Goal: Find specific page/section: Find specific page/section

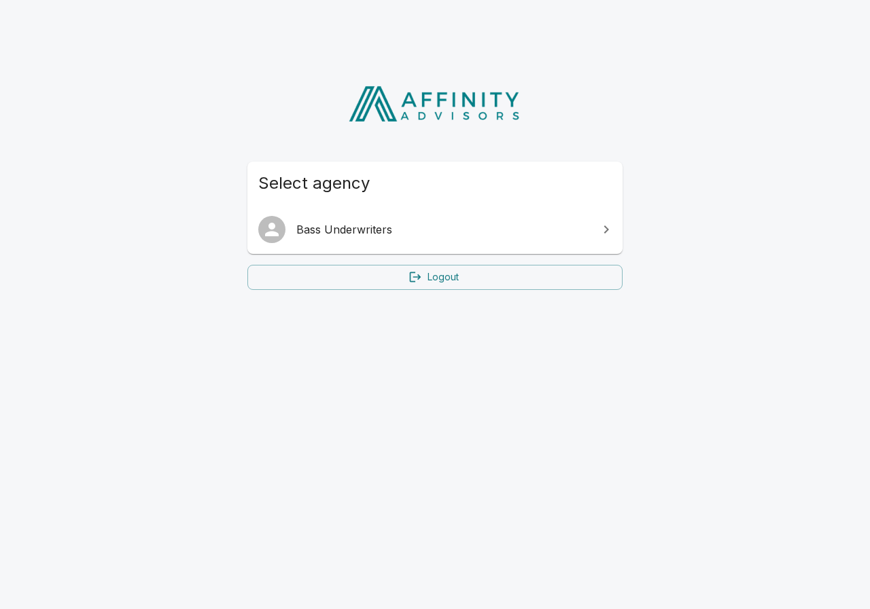
click at [342, 230] on span "Bass Underwriters" at bounding box center [443, 229] width 294 height 16
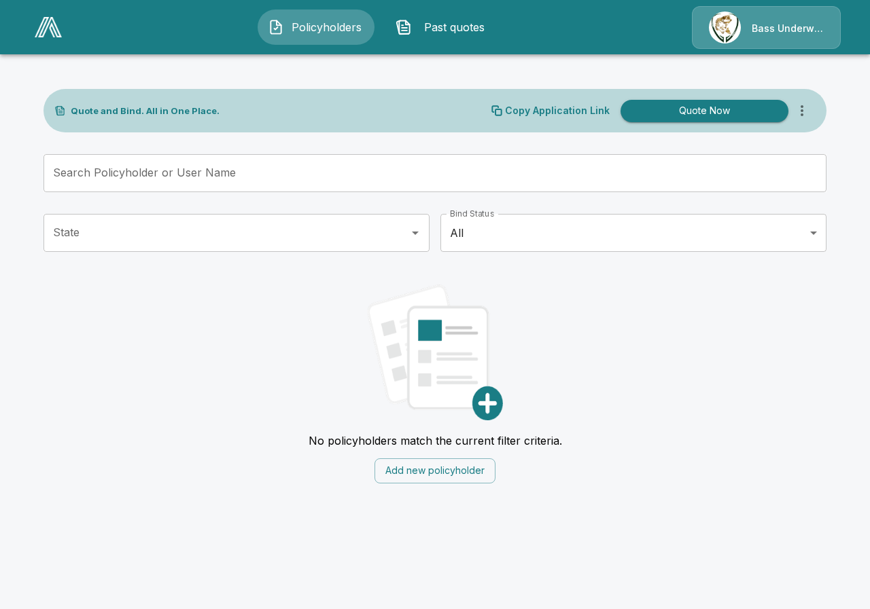
click at [319, 28] on span "Policyholders" at bounding box center [326, 27] width 75 height 16
click at [312, 19] on span "Policyholders" at bounding box center [326, 27] width 75 height 16
click at [312, 21] on span "Policyholders" at bounding box center [326, 27] width 75 height 16
click at [445, 18] on button "Past quotes" at bounding box center [443, 27] width 117 height 35
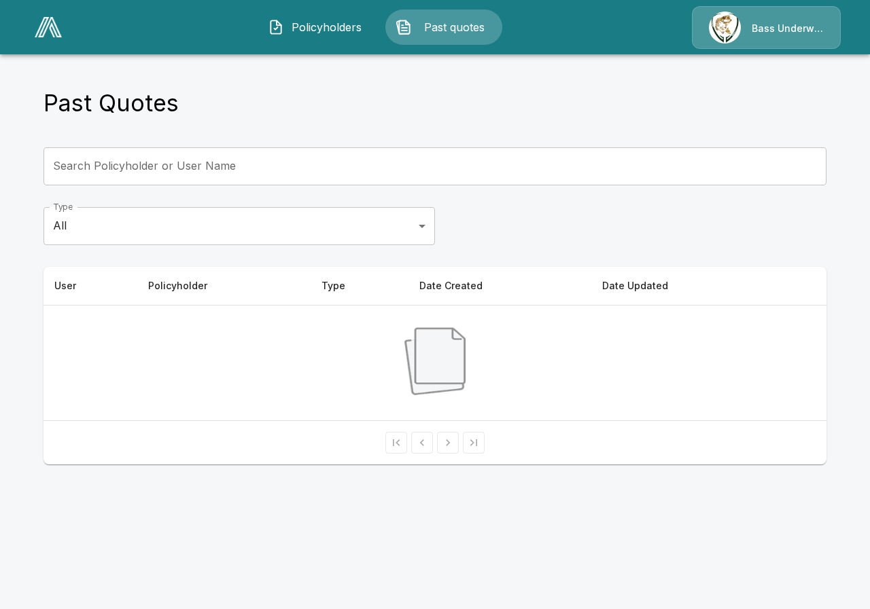
drag, startPoint x: 778, startPoint y: 23, endPoint x: 779, endPoint y: 14, distance: 8.9
click at [779, 14] on div "Bass Underwriters" at bounding box center [766, 27] width 149 height 43
click at [755, 28] on div "Bass Underwriters" at bounding box center [766, 27] width 149 height 43
click at [755, 26] on div "Bass Underwriters" at bounding box center [766, 27] width 149 height 43
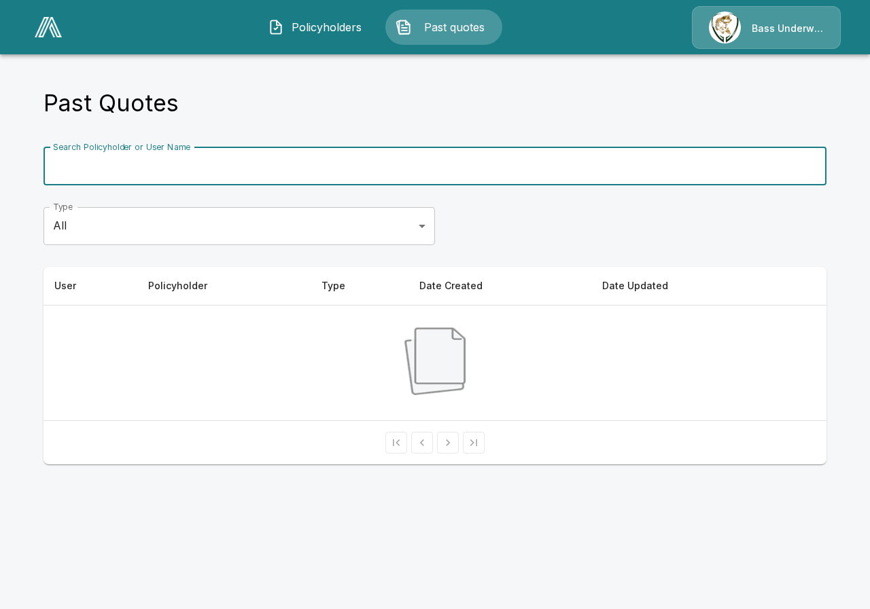
click at [50, 166] on input "Search Policyholder or User Name" at bounding box center [427, 166] width 768 height 38
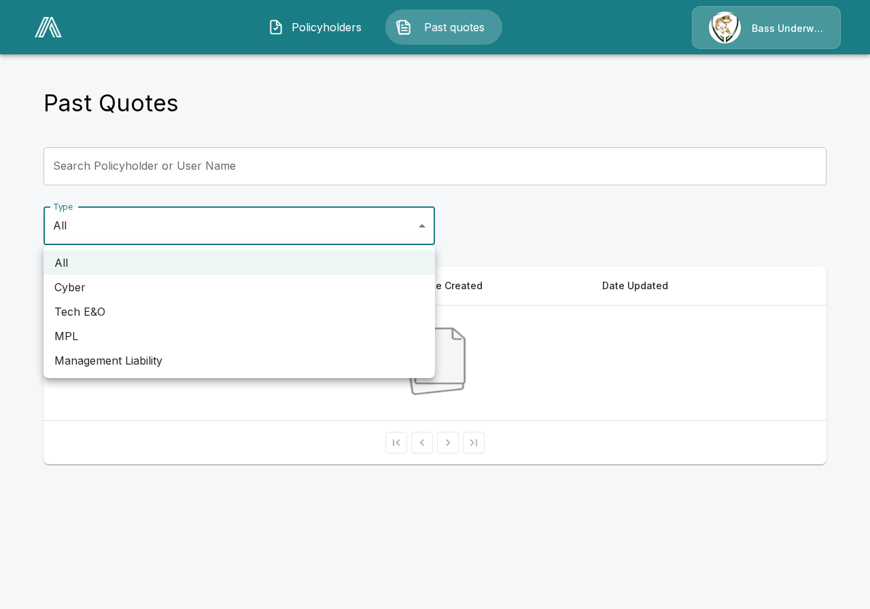
click at [425, 224] on body "Policyholders Past quotes Bass Underwriters Past Quotes Search Policyholder or …" at bounding box center [435, 240] width 870 height 481
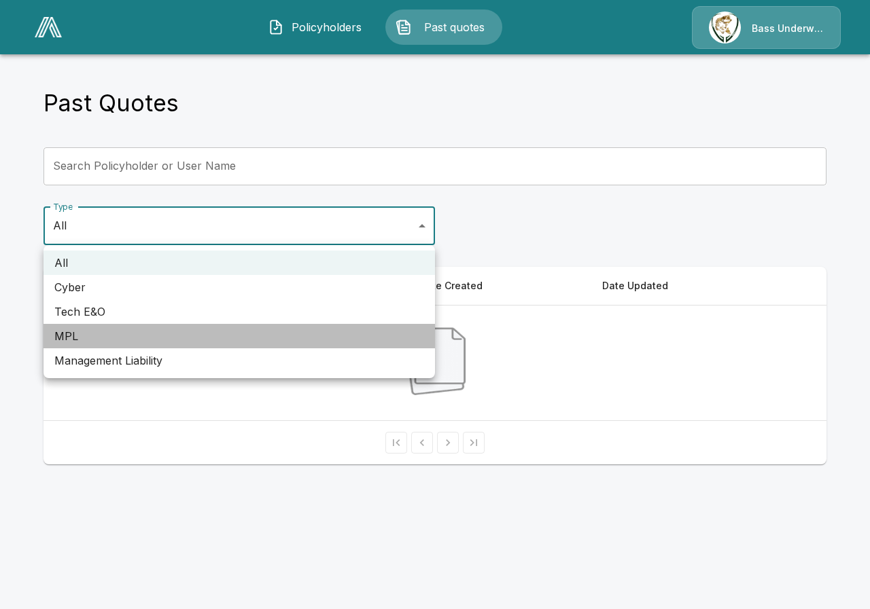
click at [62, 334] on li "MPL" at bounding box center [238, 336] width 391 height 24
type input "***"
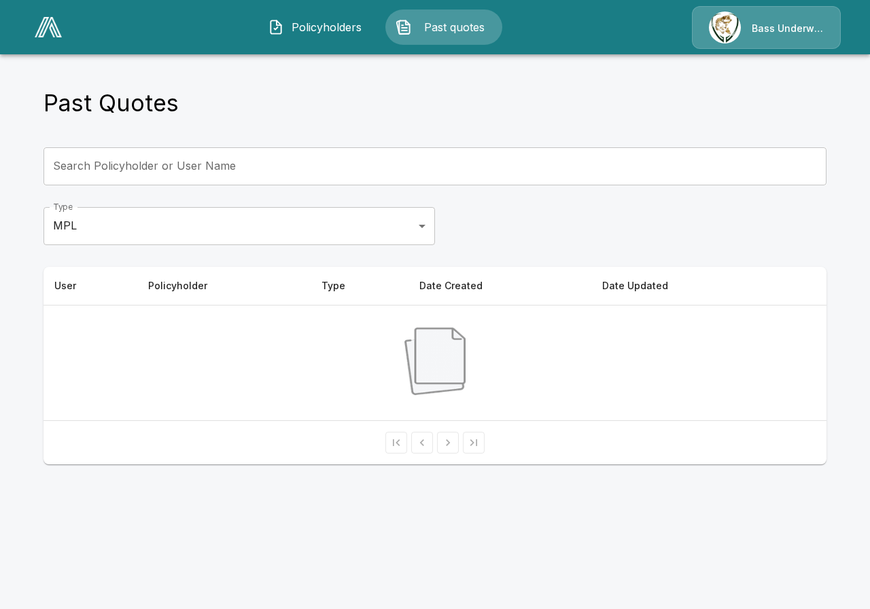
click at [43, 29] on img at bounding box center [48, 27] width 27 height 20
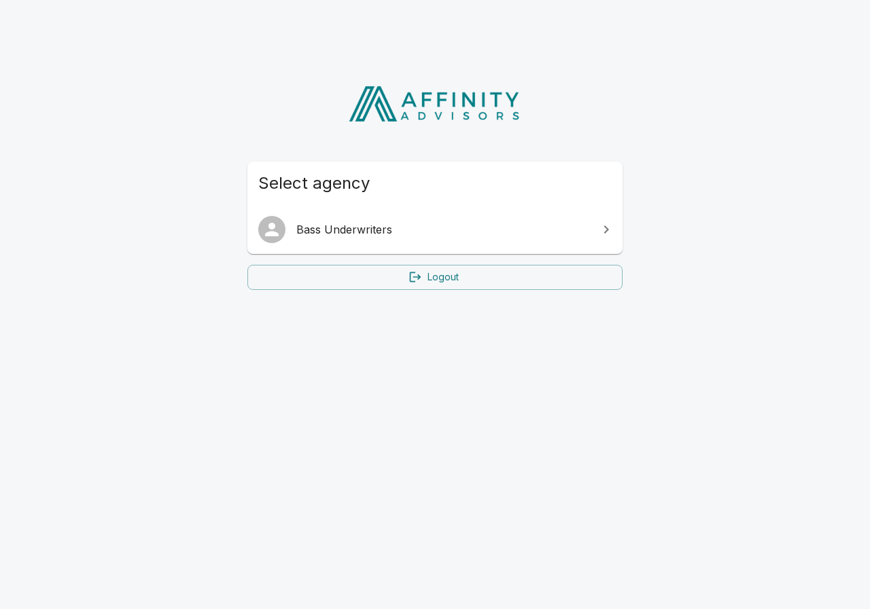
click at [343, 228] on span "Bass Underwriters" at bounding box center [443, 229] width 294 height 16
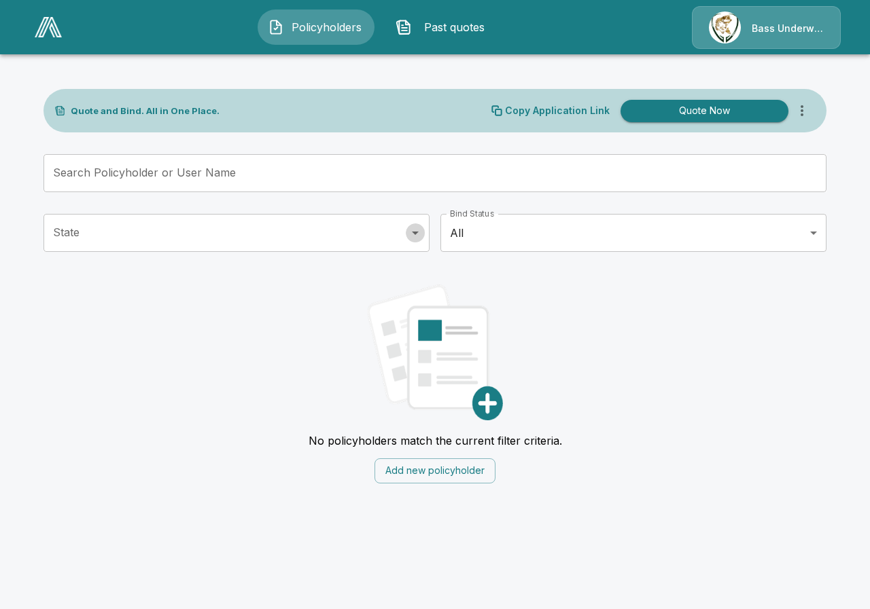
click at [416, 232] on icon "Open" at bounding box center [415, 233] width 7 height 3
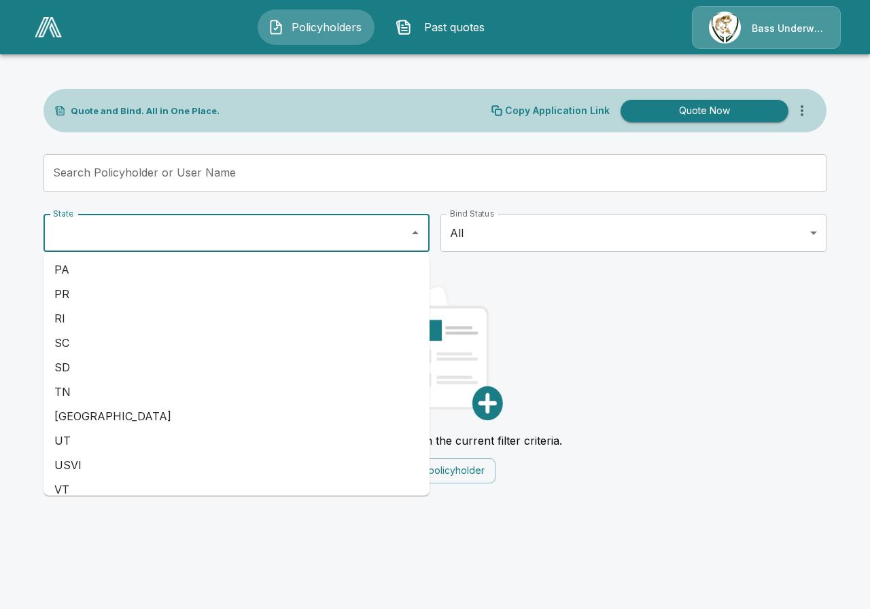
scroll to position [927, 0]
click at [59, 344] on li "SC" at bounding box center [236, 345] width 386 height 24
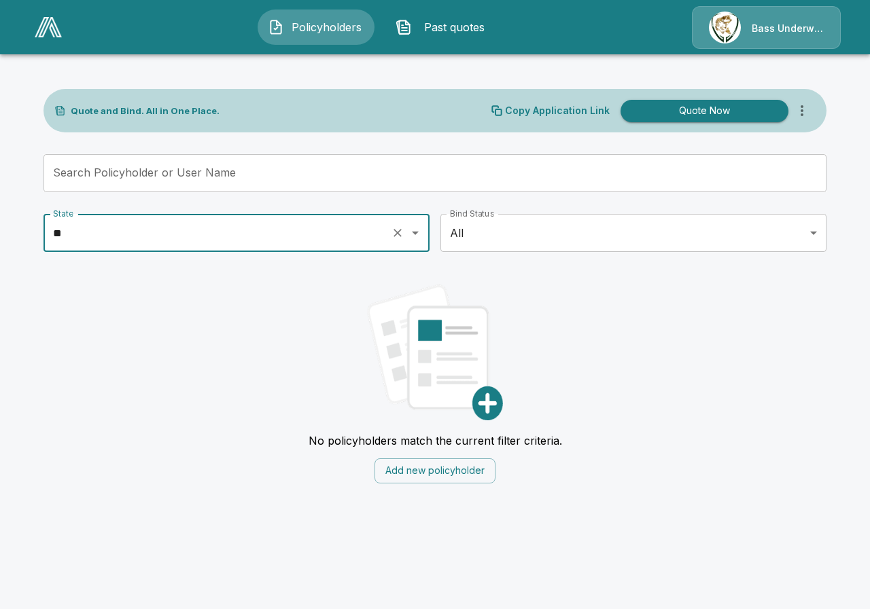
type input "**"
